Goal: Information Seeking & Learning: Learn about a topic

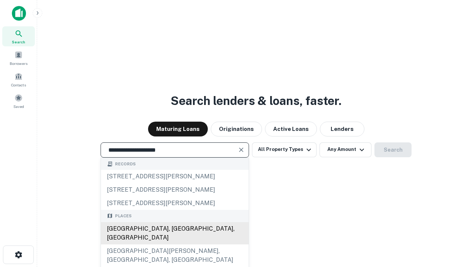
click at [174, 245] on div "[GEOGRAPHIC_DATA], [GEOGRAPHIC_DATA], [GEOGRAPHIC_DATA]" at bounding box center [175, 233] width 148 height 22
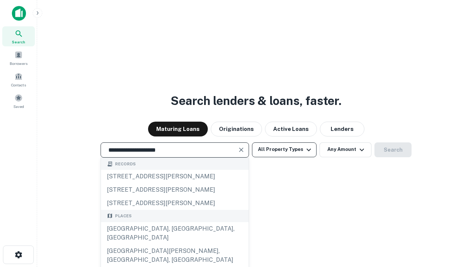
click at [284, 150] on button "All Property Types" at bounding box center [284, 150] width 65 height 15
type input "**********"
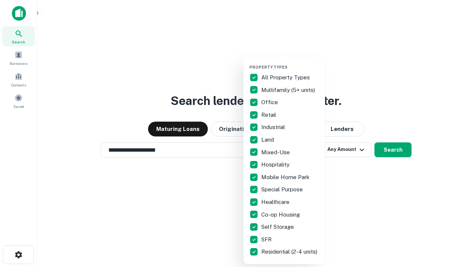
click at [290, 62] on button "button" at bounding box center [290, 62] width 82 height 0
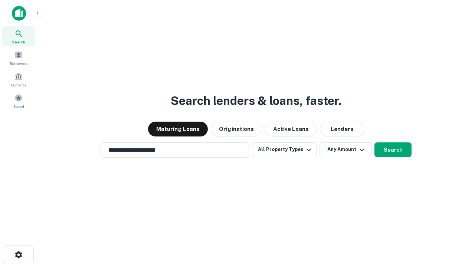
scroll to position [12, 0]
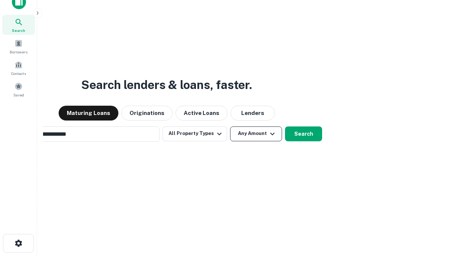
click at [230, 127] on button "Any Amount" at bounding box center [256, 134] width 52 height 15
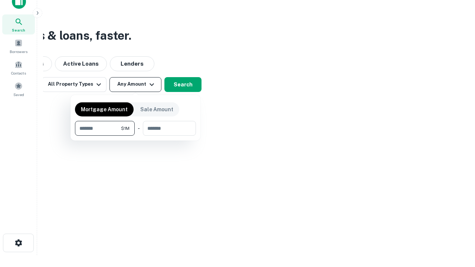
type input "*******"
click at [135, 136] on button "button" at bounding box center [135, 136] width 121 height 0
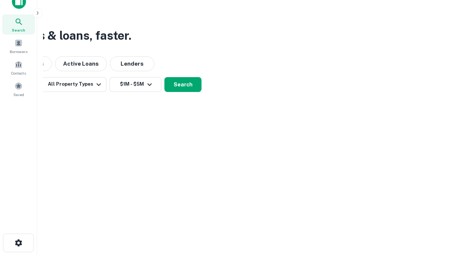
scroll to position [4, 137]
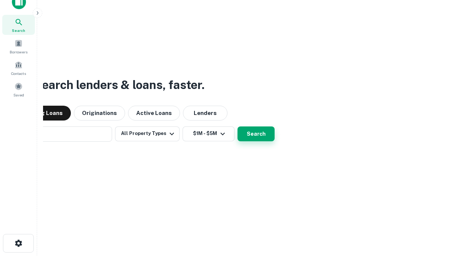
click at [238, 127] on button "Search" at bounding box center [256, 134] width 37 height 15
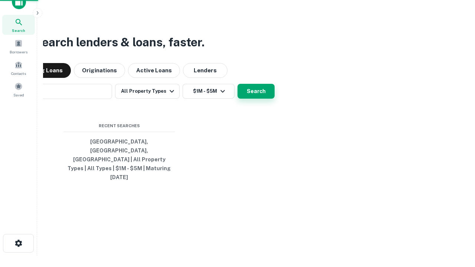
scroll to position [20, 210]
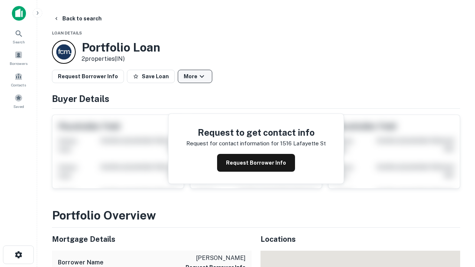
click at [195, 76] on button "More" at bounding box center [195, 76] width 35 height 13
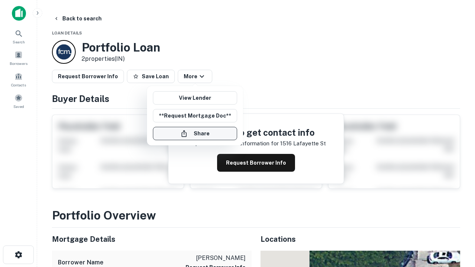
click at [195, 134] on button "Share" at bounding box center [195, 133] width 84 height 13
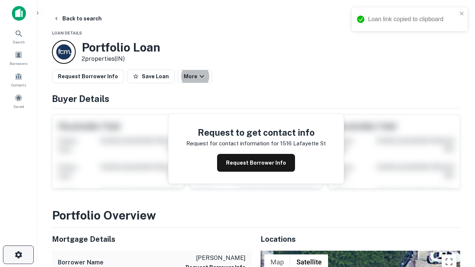
click at [18, 255] on icon "button" at bounding box center [18, 254] width 9 height 9
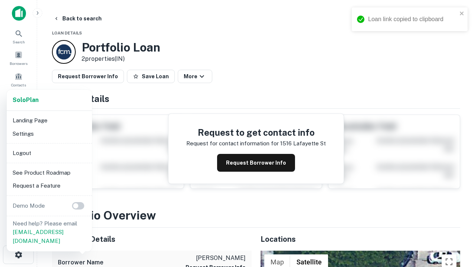
click at [49, 153] on li "Logout" at bounding box center [49, 153] width 79 height 13
